Goal: Navigation & Orientation: Find specific page/section

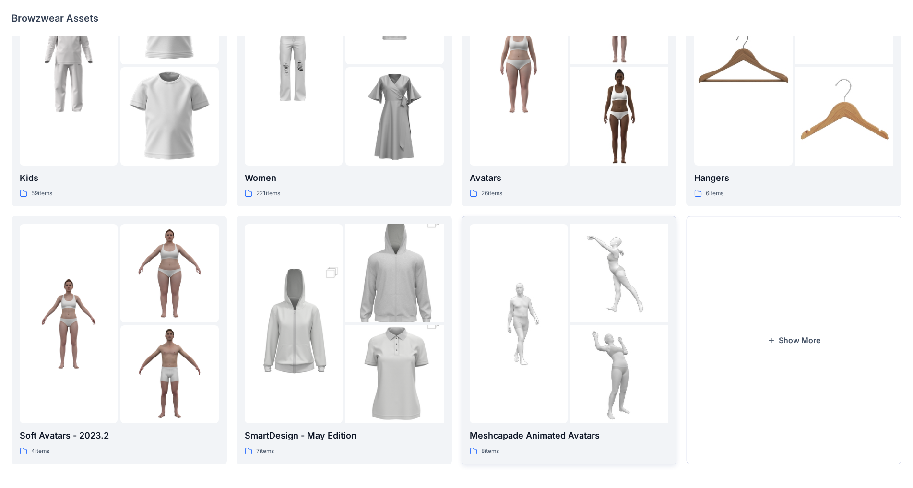
scroll to position [93, 0]
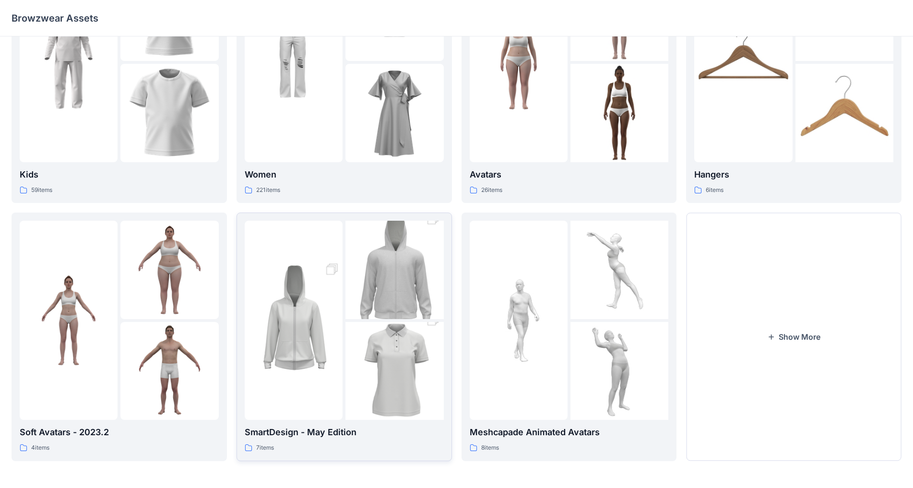
click at [313, 383] on img at bounding box center [294, 320] width 98 height 147
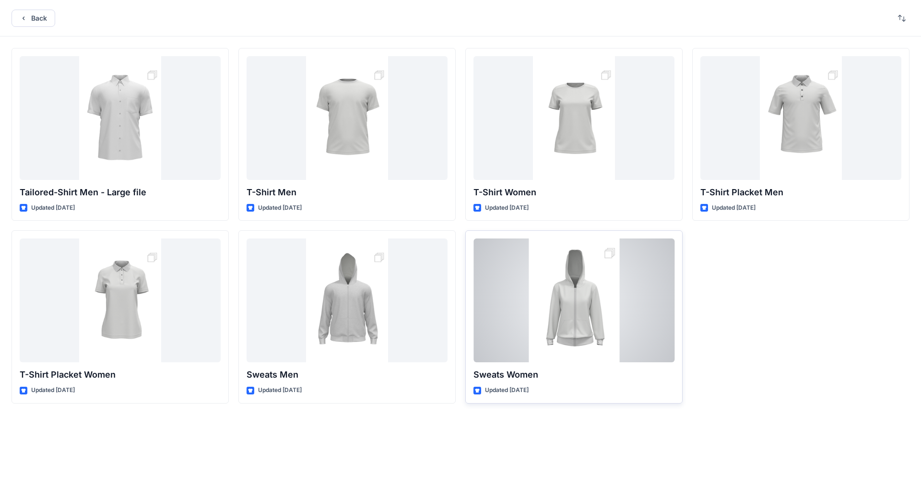
click at [479, 329] on div at bounding box center [574, 300] width 201 height 124
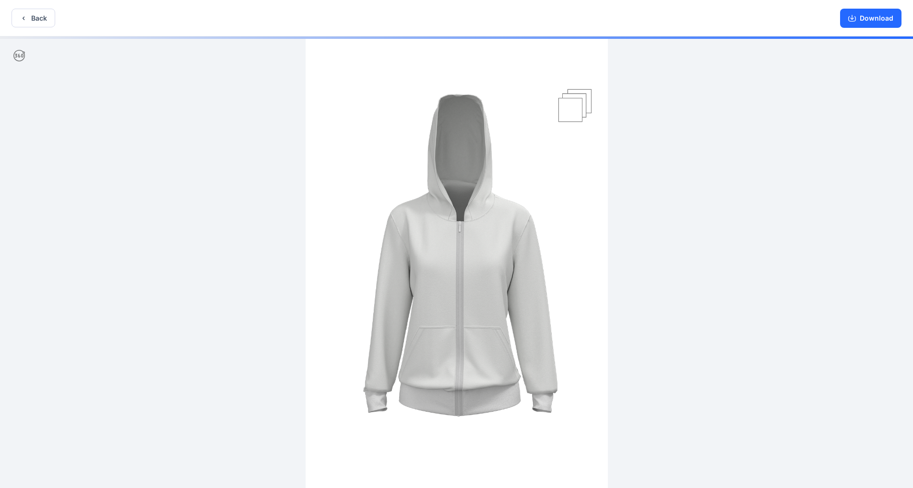
click at [479, 103] on img at bounding box center [457, 262] width 302 height 453
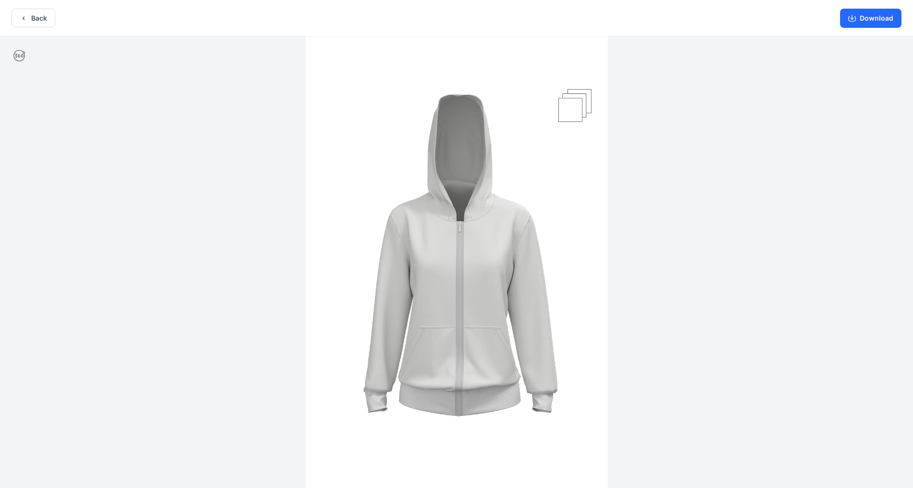
drag, startPoint x: 791, startPoint y: 320, endPoint x: 790, endPoint y: 333, distance: 13.4
click at [479, 333] on div at bounding box center [456, 262] width 913 height 453
drag, startPoint x: 445, startPoint y: 138, endPoint x: 513, endPoint y: 163, distance: 72.0
click at [479, 163] on img at bounding box center [457, 261] width 302 height 453
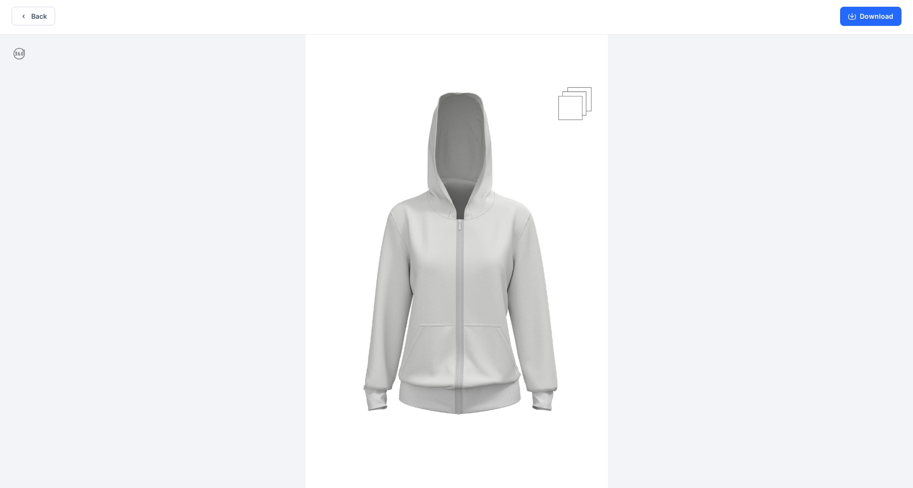
click at [479, 106] on img at bounding box center [457, 261] width 302 height 453
click at [479, 105] on img at bounding box center [457, 261] width 302 height 453
drag, startPoint x: 572, startPoint y: 101, endPoint x: 605, endPoint y: 96, distance: 34.0
click at [479, 99] on img at bounding box center [457, 261] width 302 height 453
click at [479, 95] on img at bounding box center [457, 261] width 302 height 453
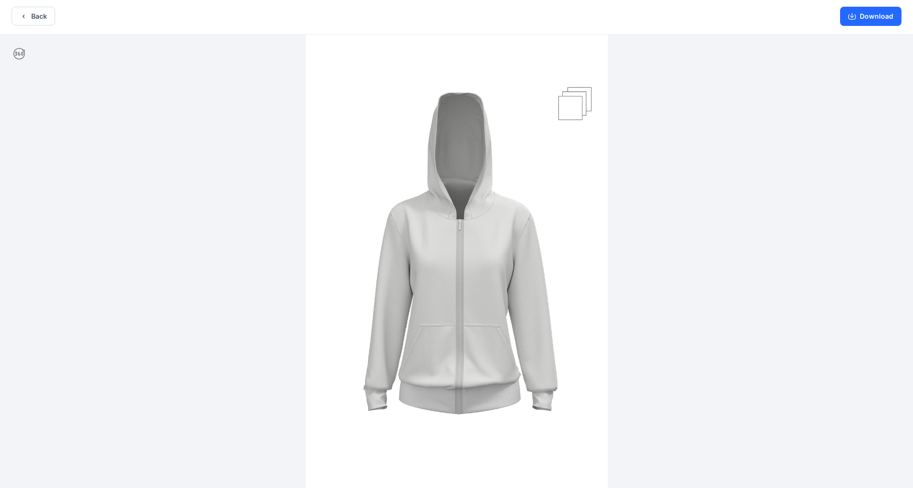
click at [479, 95] on img at bounding box center [457, 261] width 302 height 453
drag, startPoint x: 444, startPoint y: 241, endPoint x: 532, endPoint y: 247, distance: 88.0
click at [479, 247] on img at bounding box center [457, 261] width 302 height 453
click at [23, 50] on icon at bounding box center [19, 54] width 12 height 12
drag, startPoint x: 490, startPoint y: 173, endPoint x: 525, endPoint y: 183, distance: 36.6
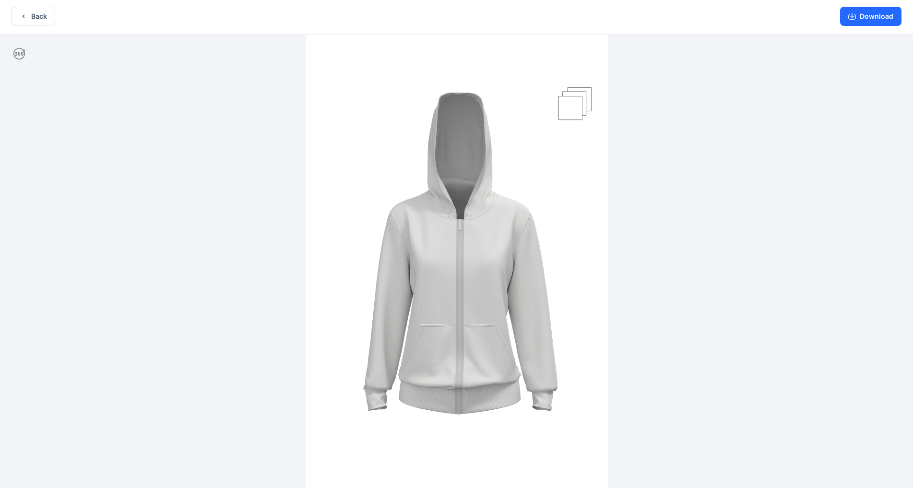
click at [479, 183] on img at bounding box center [457, 261] width 302 height 453
click at [479, 104] on img at bounding box center [457, 261] width 302 height 453
drag, startPoint x: 266, startPoint y: 107, endPoint x: 430, endPoint y: 162, distance: 172.8
drag, startPoint x: 309, startPoint y: 35, endPoint x: 470, endPoint y: 121, distance: 182.9
click at [479, 130] on img at bounding box center [457, 261] width 302 height 453
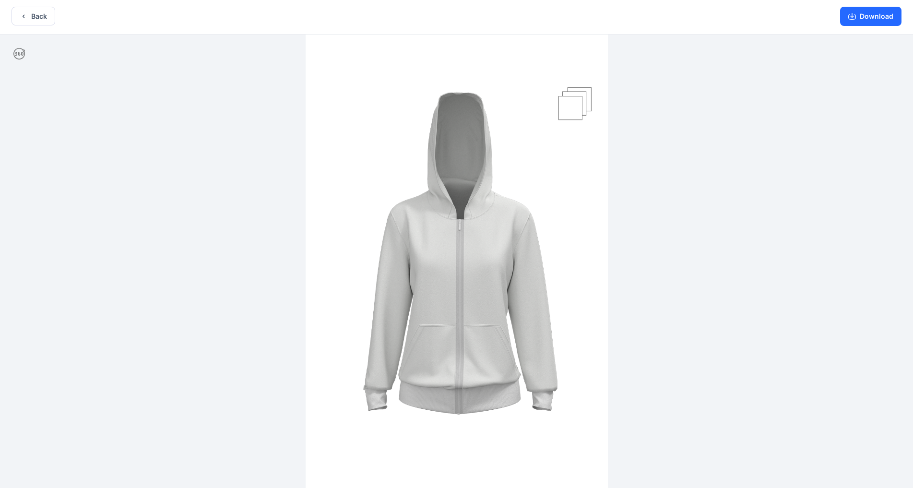
drag, startPoint x: 427, startPoint y: 92, endPoint x: 593, endPoint y: 305, distance: 270.0
click at [479, 305] on img at bounding box center [457, 261] width 302 height 453
drag, startPoint x: 340, startPoint y: 61, endPoint x: 395, endPoint y: 76, distance: 57.5
click at [395, 76] on img at bounding box center [457, 261] width 302 height 453
drag, startPoint x: 558, startPoint y: 412, endPoint x: 408, endPoint y: 241, distance: 227.5
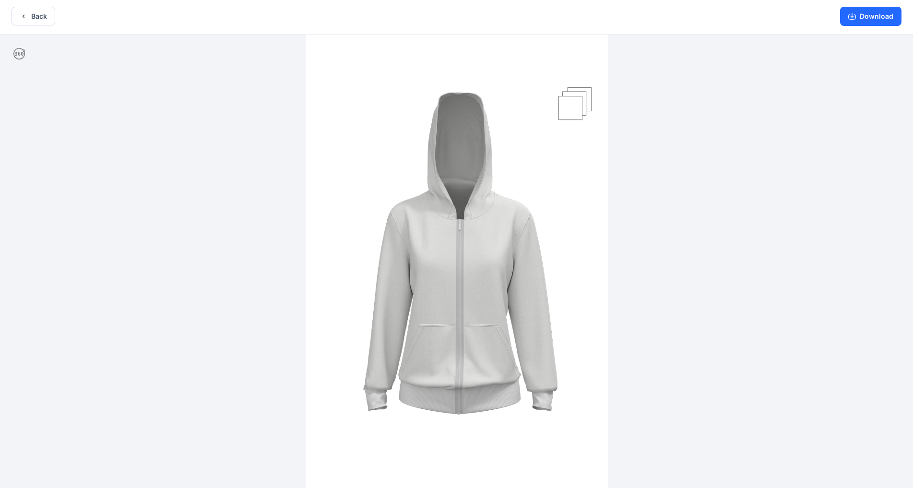
click at [408, 241] on img at bounding box center [457, 261] width 302 height 453
click at [22, 12] on icon "button" at bounding box center [24, 16] width 8 height 8
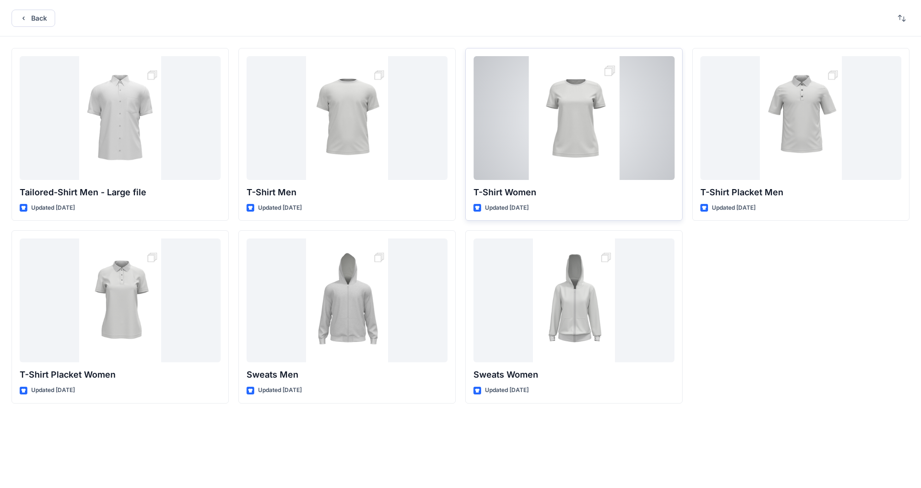
click at [479, 135] on div at bounding box center [574, 118] width 201 height 124
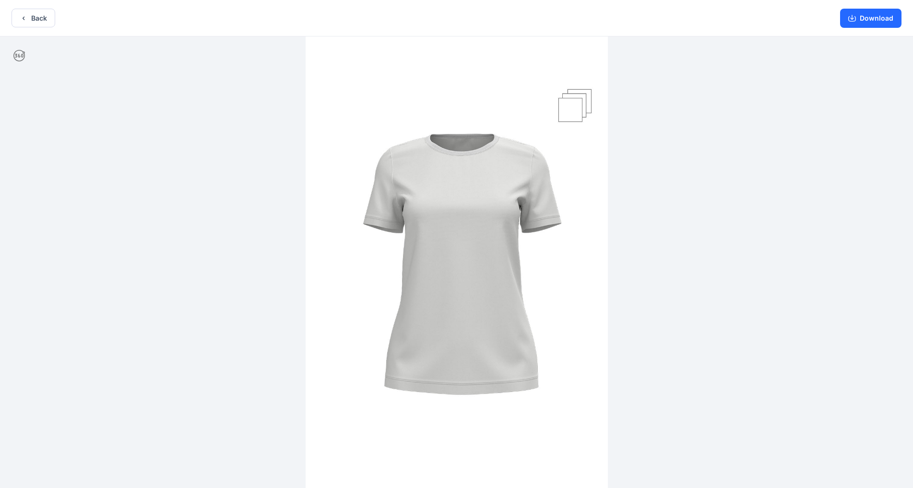
drag, startPoint x: 403, startPoint y: 125, endPoint x: 461, endPoint y: 146, distance: 62.1
click at [461, 143] on img at bounding box center [457, 262] width 302 height 453
click at [34, 19] on button "Back" at bounding box center [34, 18] width 44 height 19
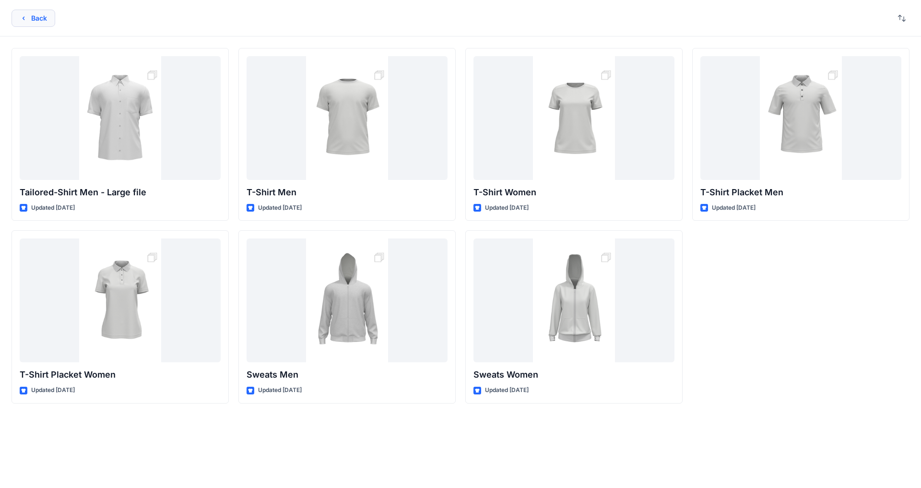
click at [24, 15] on icon "button" at bounding box center [24, 18] width 8 height 8
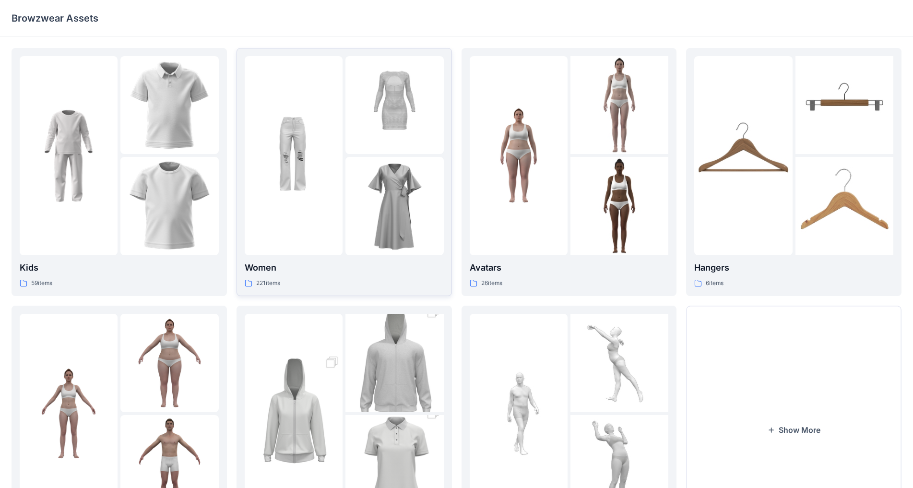
click at [361, 240] on img at bounding box center [395, 206] width 98 height 98
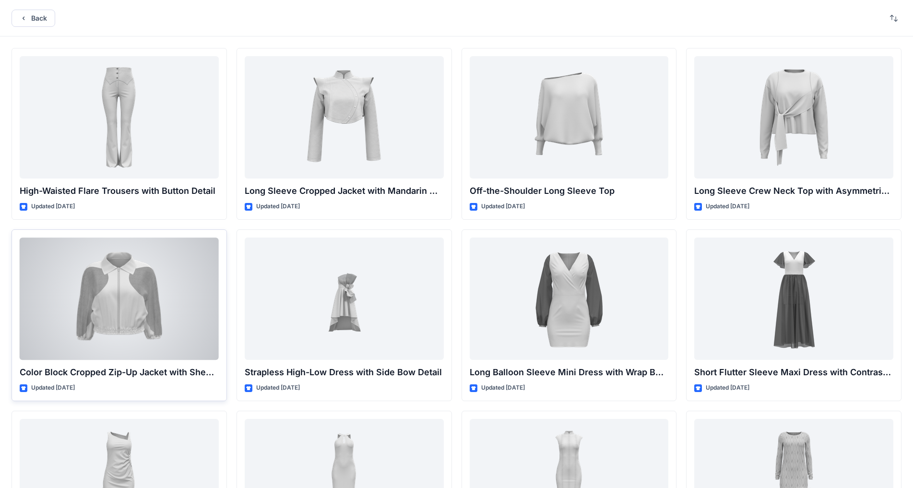
click at [156, 298] on div at bounding box center [119, 299] width 199 height 122
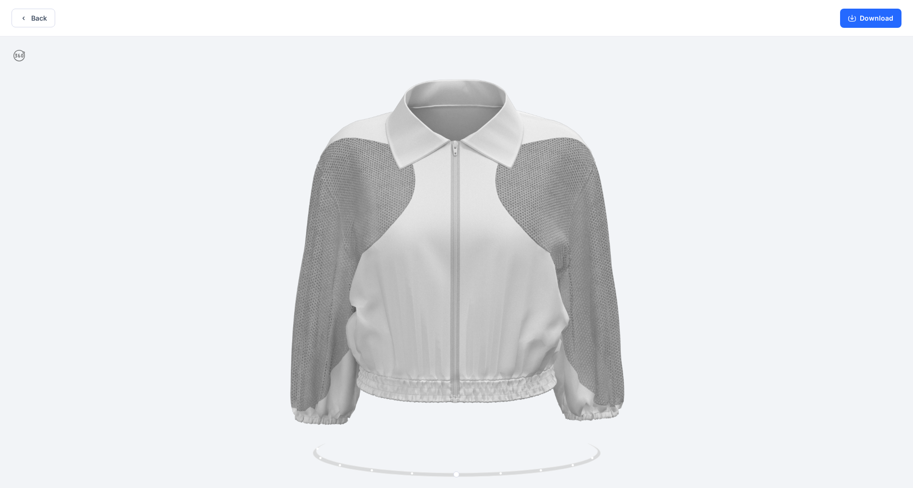
click at [86, 141] on div at bounding box center [456, 262] width 913 height 453
click at [34, 18] on button "Back" at bounding box center [34, 18] width 44 height 19
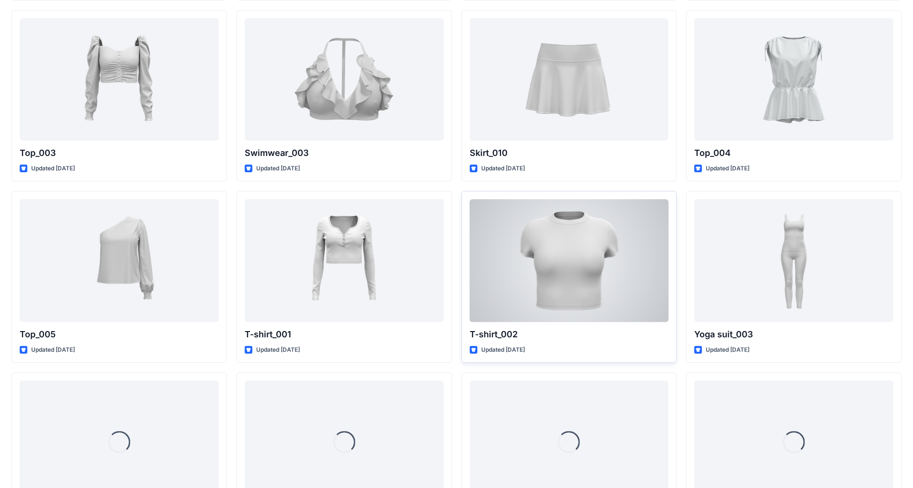
scroll to position [4092, 0]
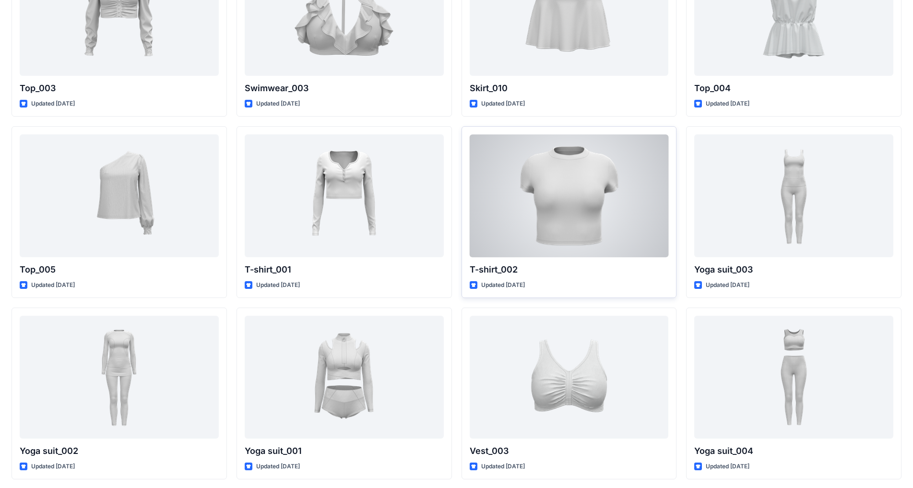
click at [479, 215] on div at bounding box center [569, 195] width 199 height 122
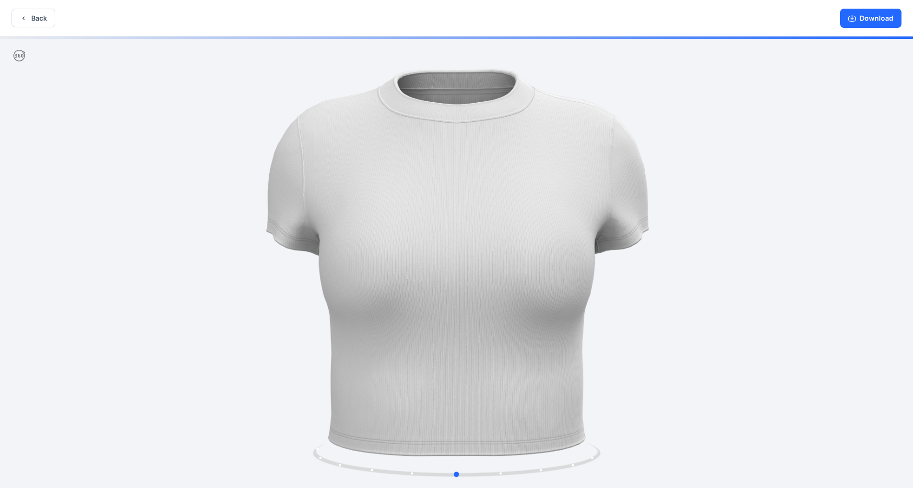
click at [141, 117] on div at bounding box center [456, 262] width 913 height 453
click at [26, 17] on icon "button" at bounding box center [24, 18] width 8 height 8
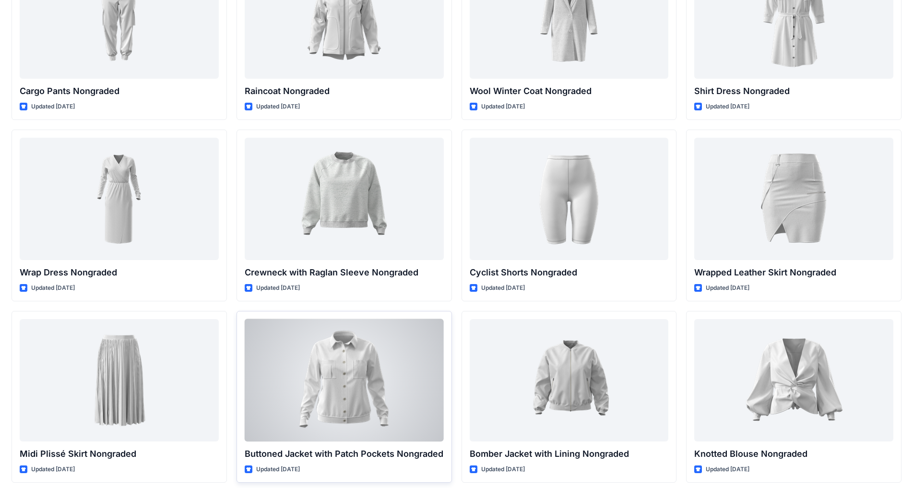
scroll to position [7005, 0]
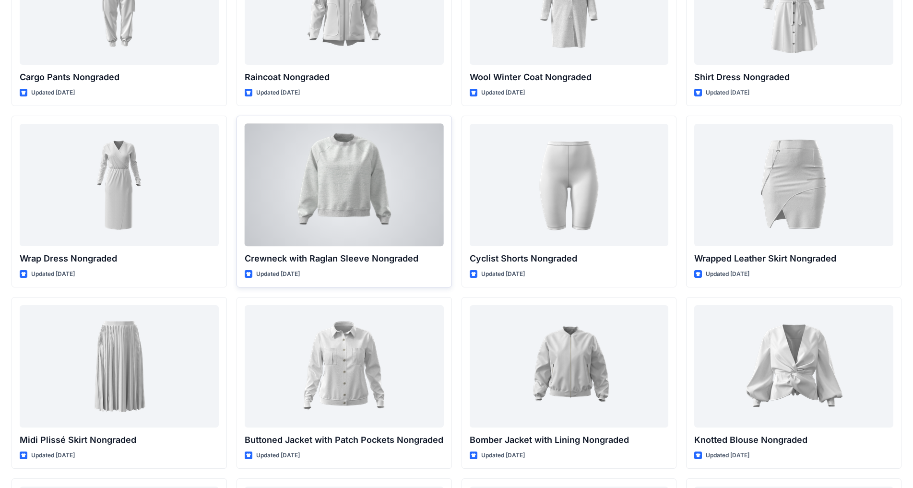
click at [378, 180] on div at bounding box center [344, 185] width 199 height 122
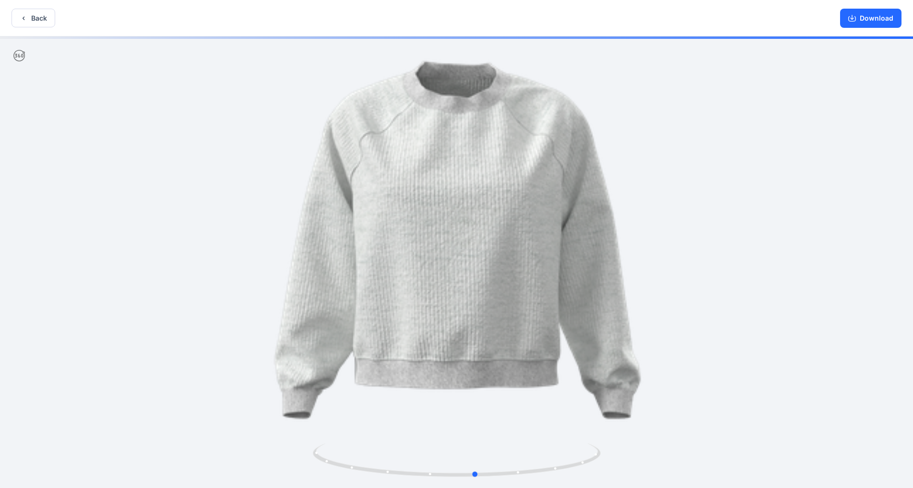
drag, startPoint x: 475, startPoint y: 211, endPoint x: 532, endPoint y: 235, distance: 61.5
click at [479, 235] on div at bounding box center [456, 262] width 913 height 453
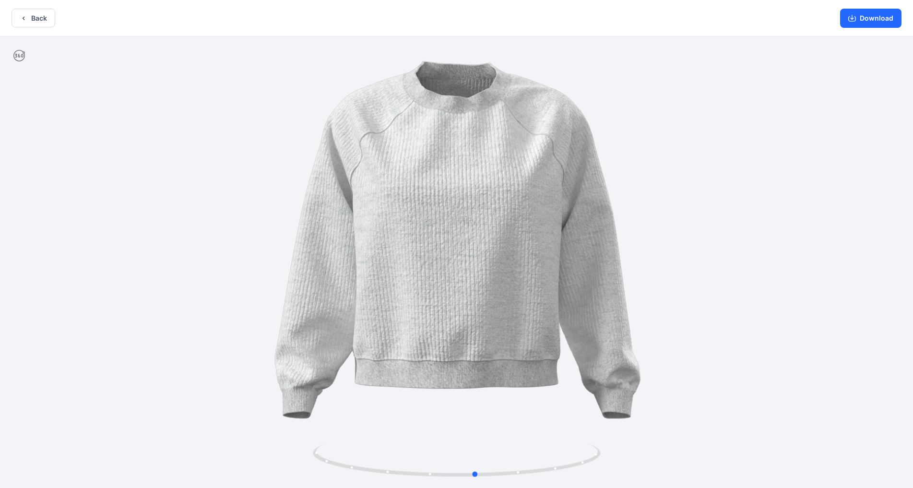
click at [157, 121] on div at bounding box center [456, 262] width 913 height 453
click at [32, 22] on button "Back" at bounding box center [34, 18] width 44 height 19
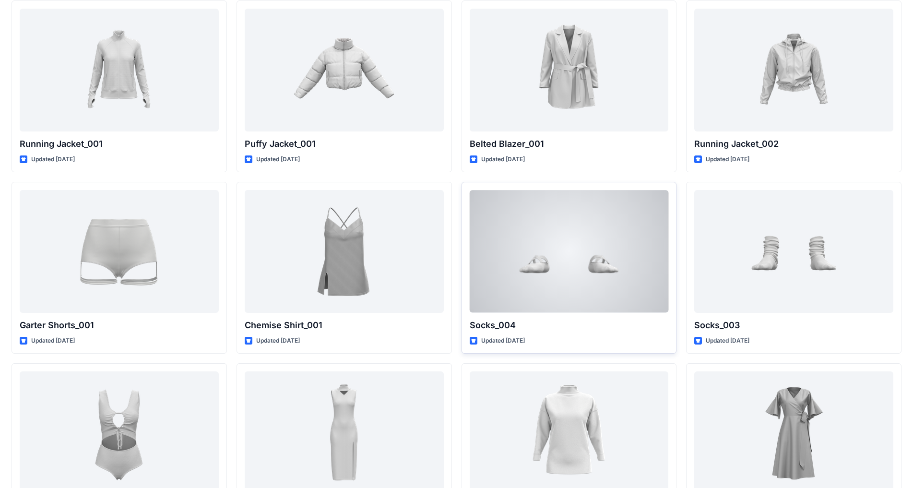
scroll to position [9429, 0]
